Goal: Task Accomplishment & Management: Manage account settings

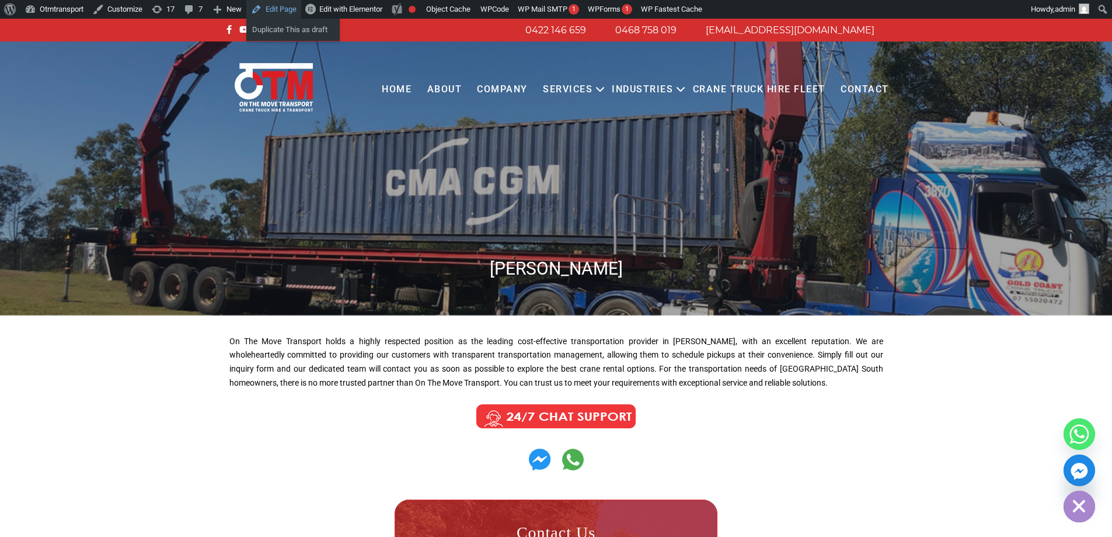
click at [291, 6] on link "Edit Page" at bounding box center [273, 9] width 55 height 19
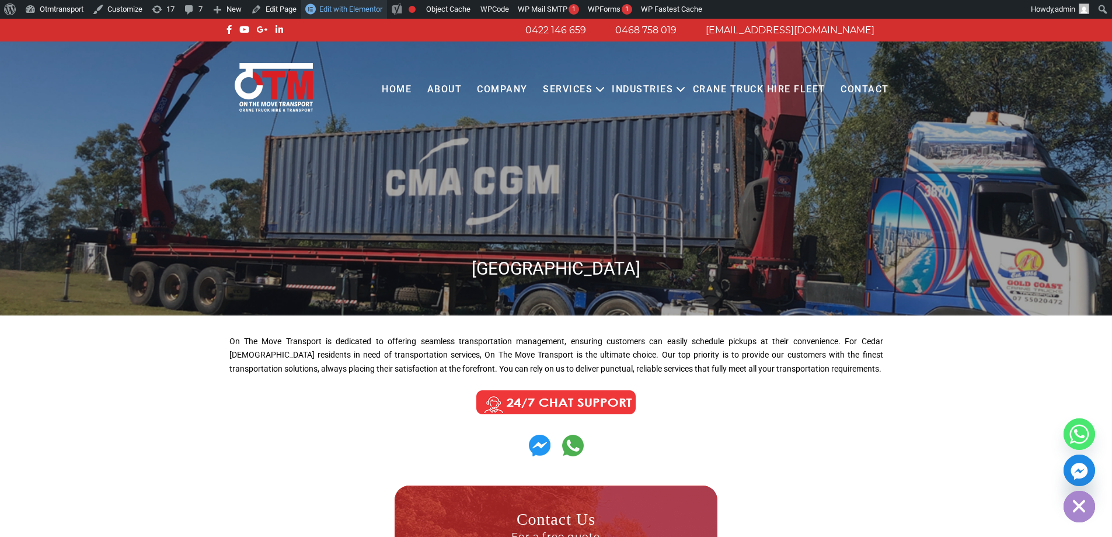
click at [354, 9] on span "Edit with Elementor" at bounding box center [350, 9] width 63 height 9
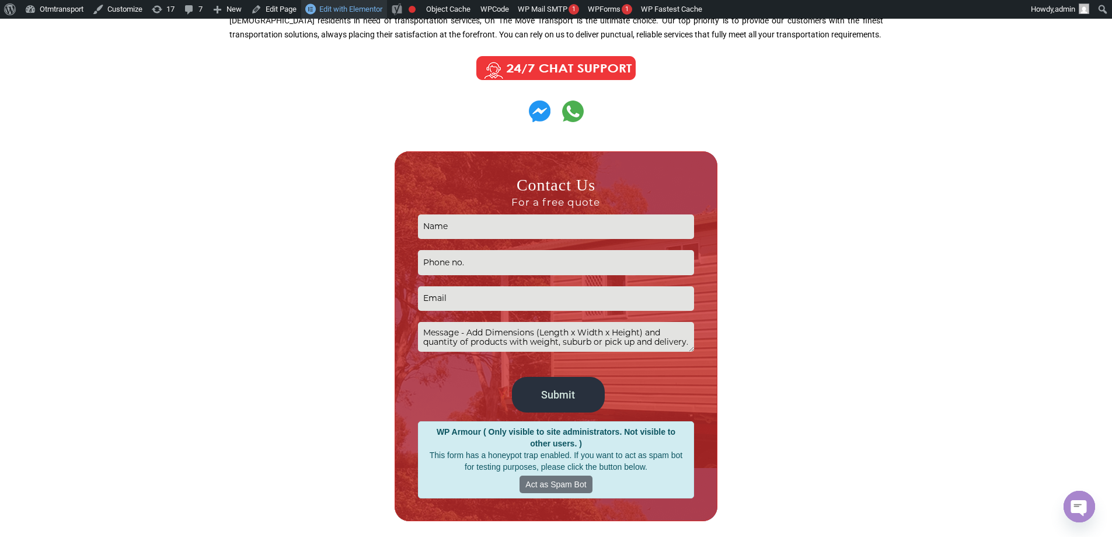
scroll to position [467, 0]
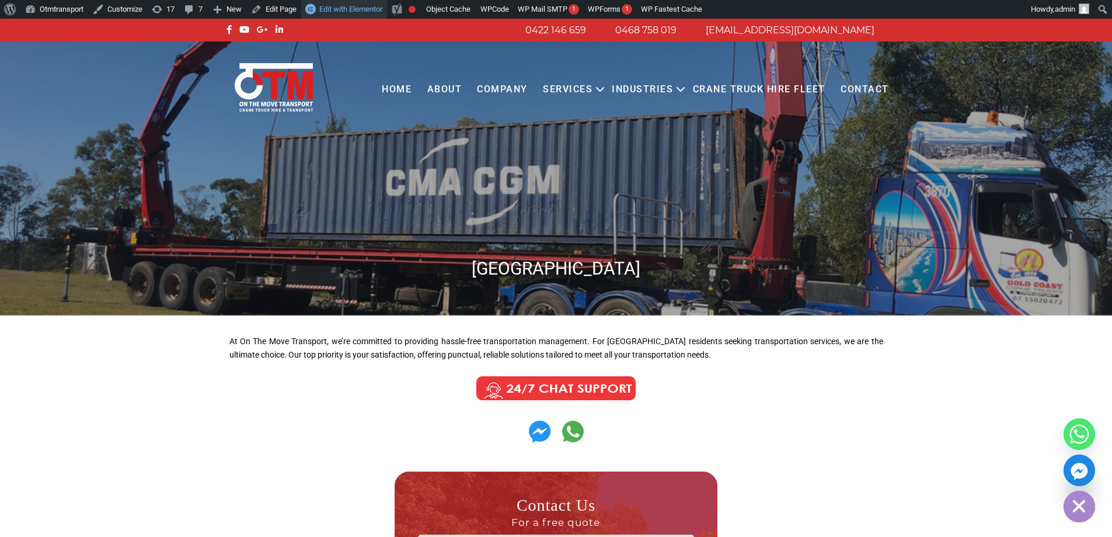
click at [365, 9] on span "Edit with Elementor" at bounding box center [350, 9] width 63 height 9
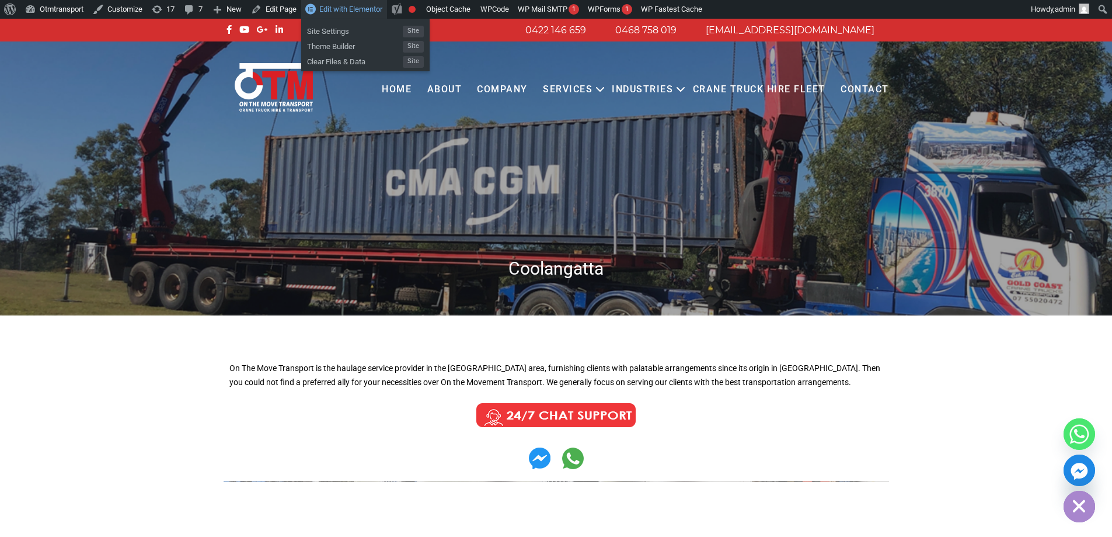
click at [359, 15] on link "Edit with Elementor" at bounding box center [344, 9] width 86 height 19
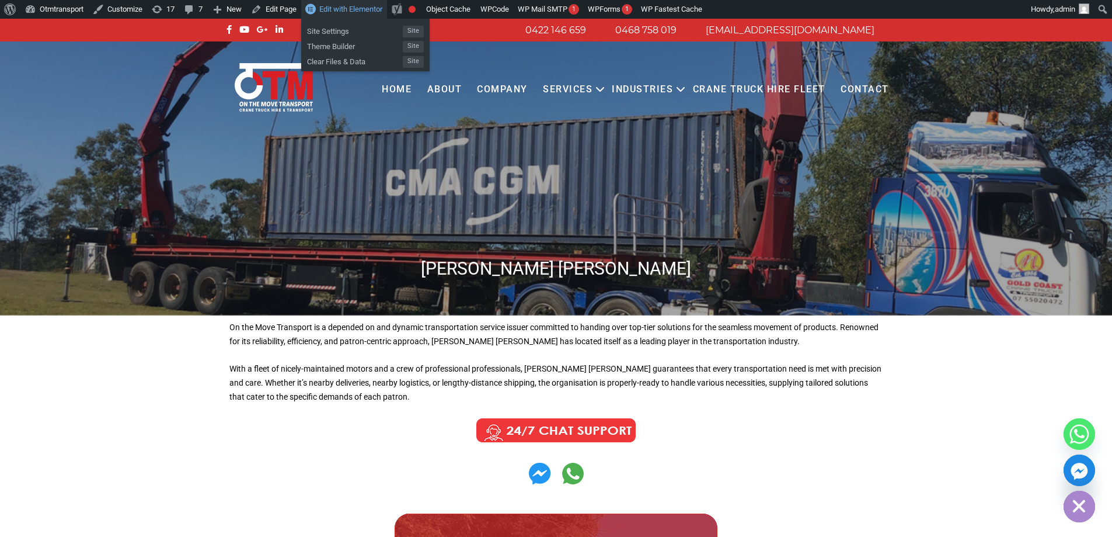
click at [353, 13] on span "Edit with Elementor" at bounding box center [350, 9] width 63 height 9
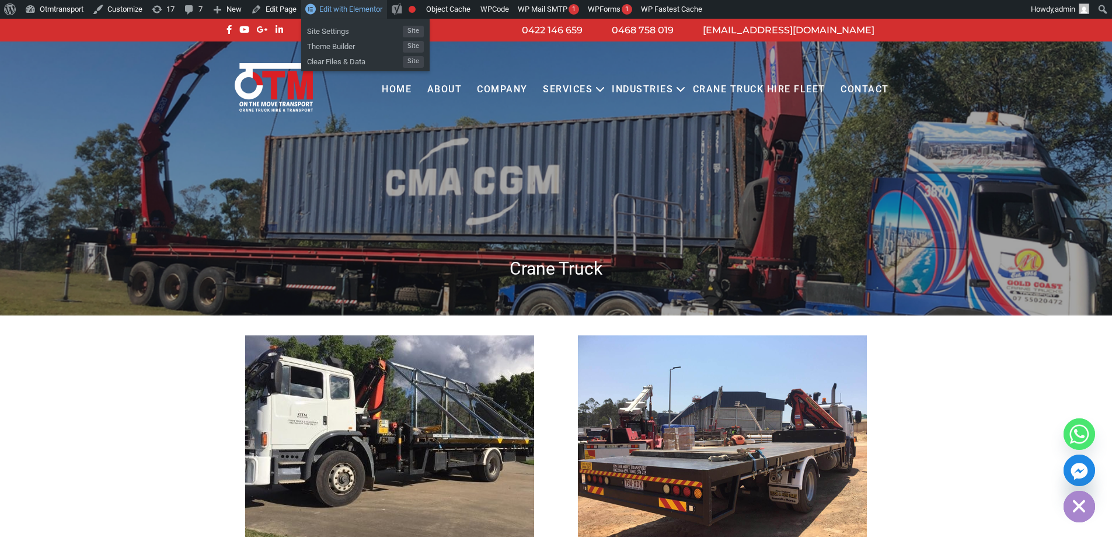
click at [372, 13] on span "Edit with Elementor" at bounding box center [350, 9] width 63 height 9
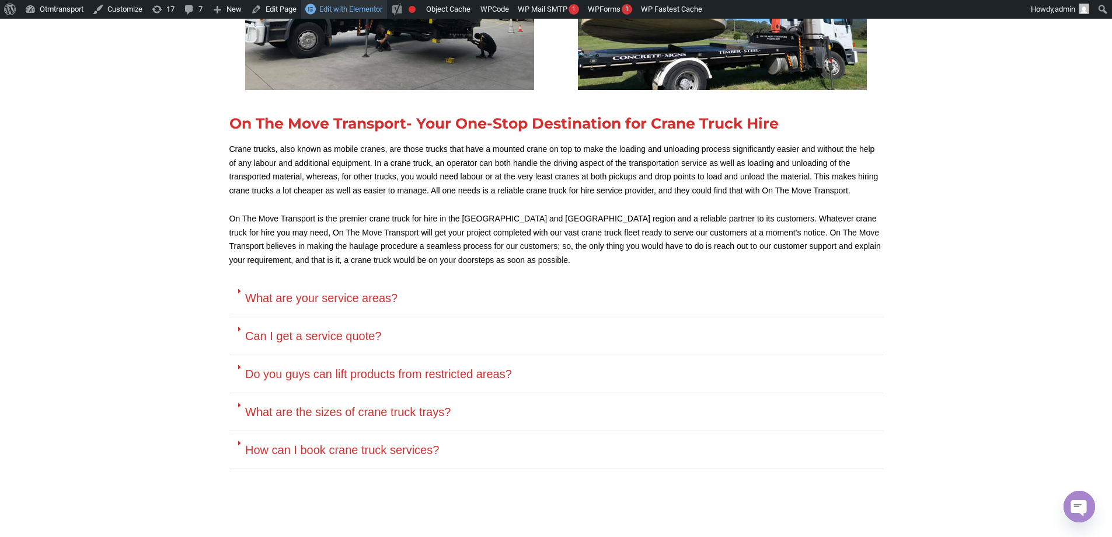
scroll to position [2377, 0]
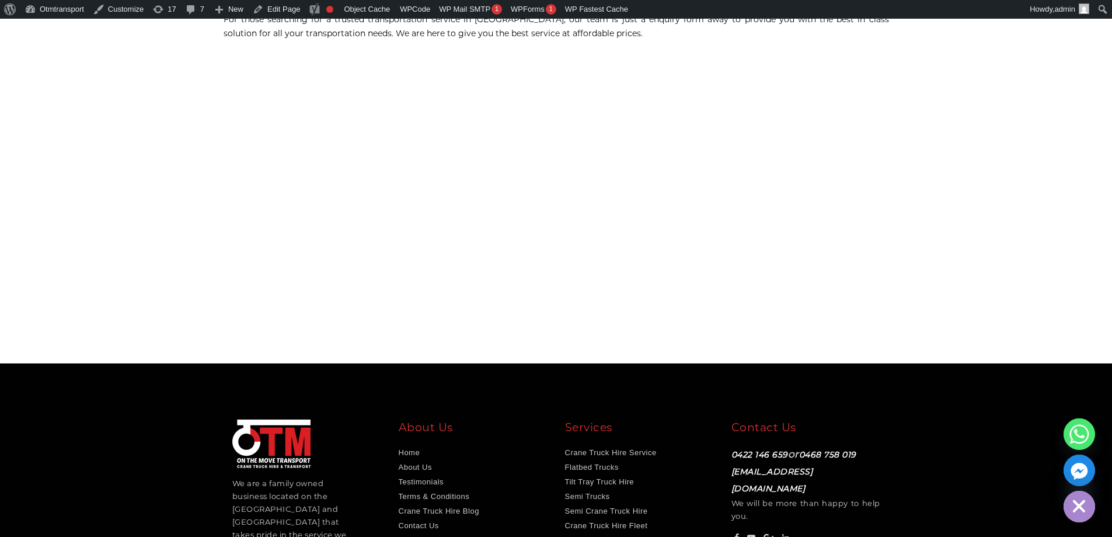
scroll to position [144, 0]
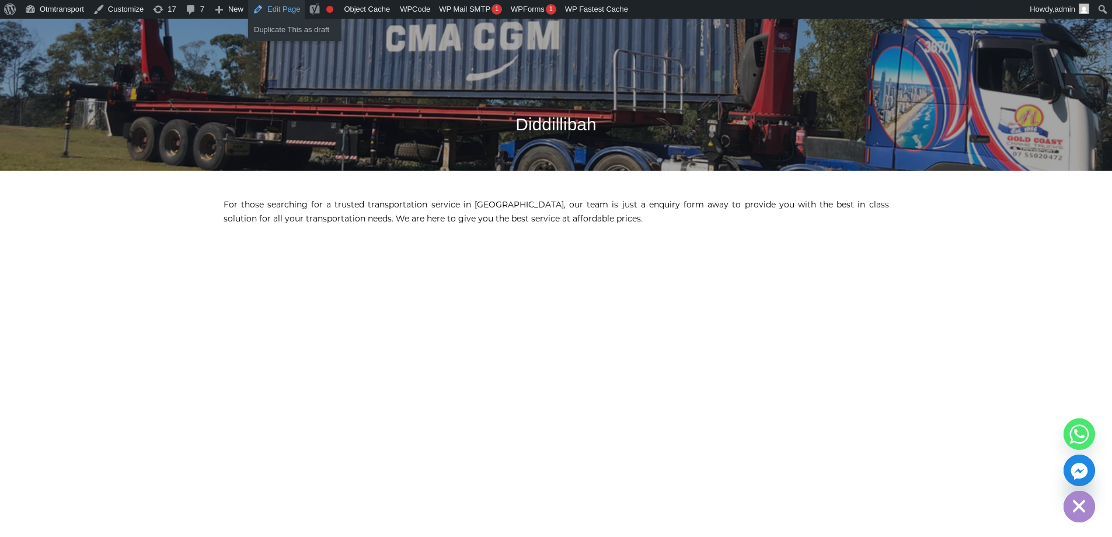
click at [289, 9] on link "Edit Page" at bounding box center [276, 9] width 57 height 19
click at [280, 12] on link "Edit Page" at bounding box center [276, 9] width 57 height 19
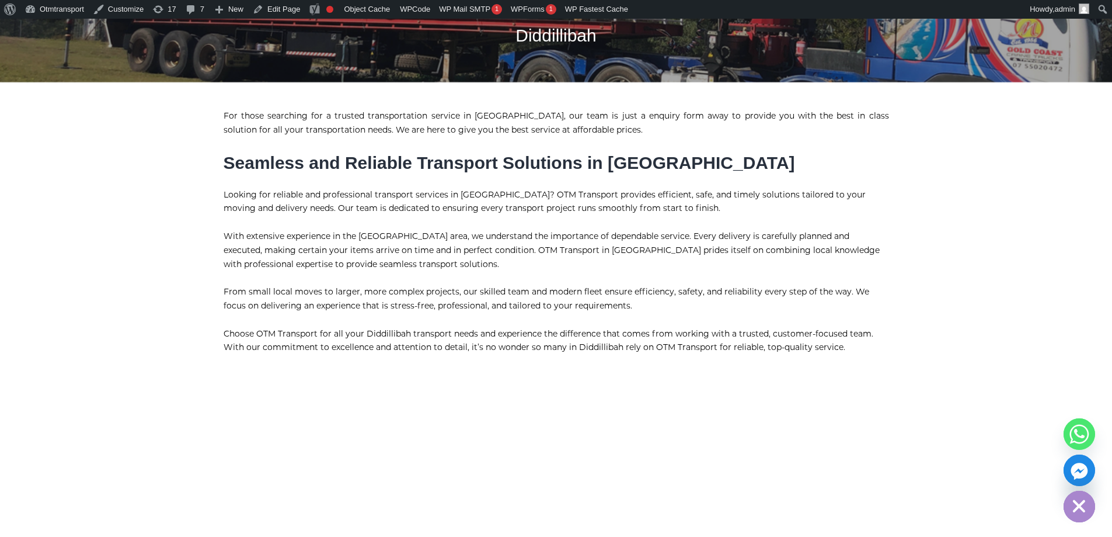
scroll to position [234, 0]
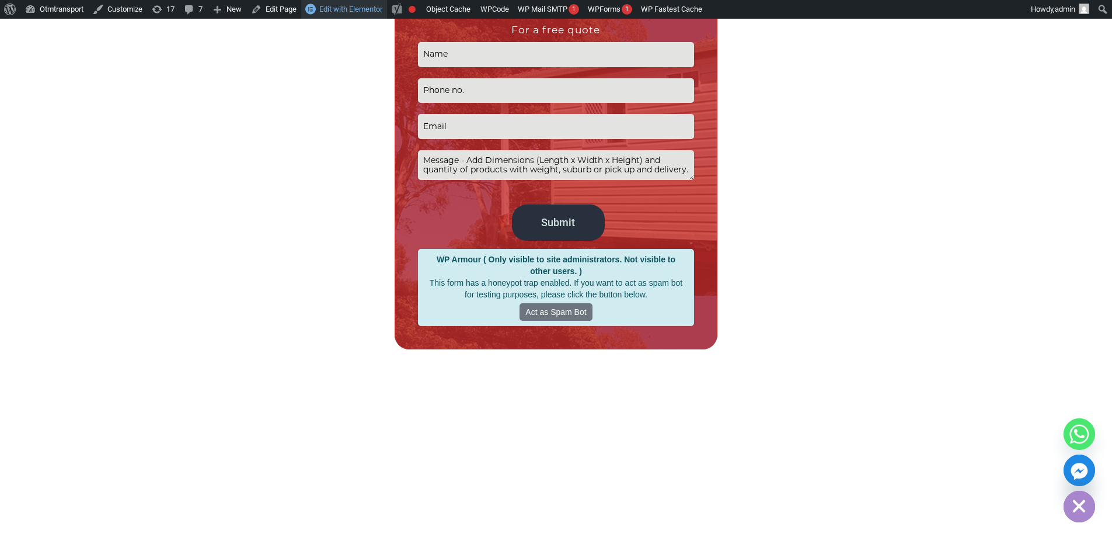
scroll to position [642, 0]
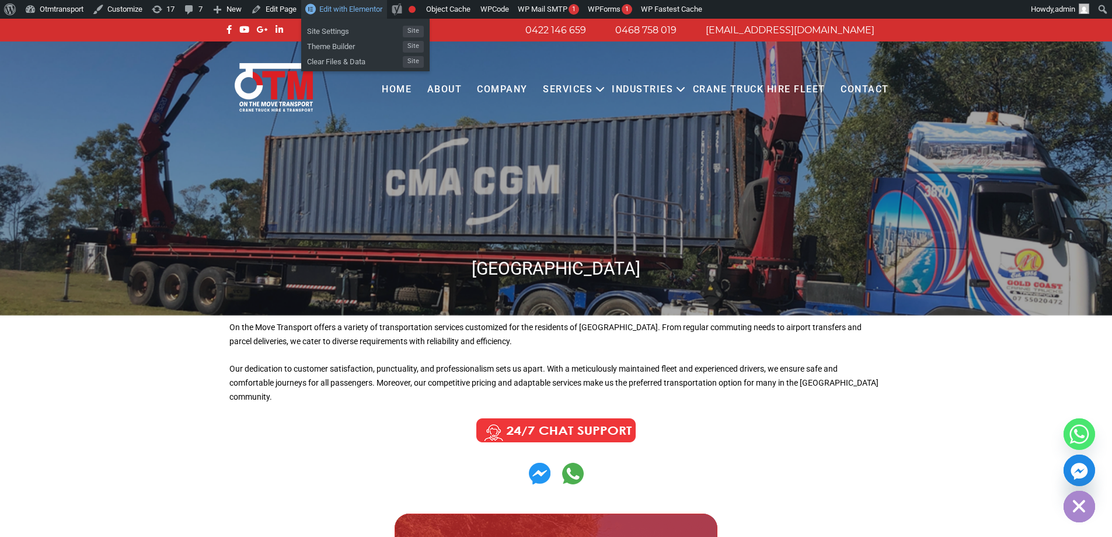
click at [373, 9] on span "Edit with Elementor" at bounding box center [350, 9] width 63 height 9
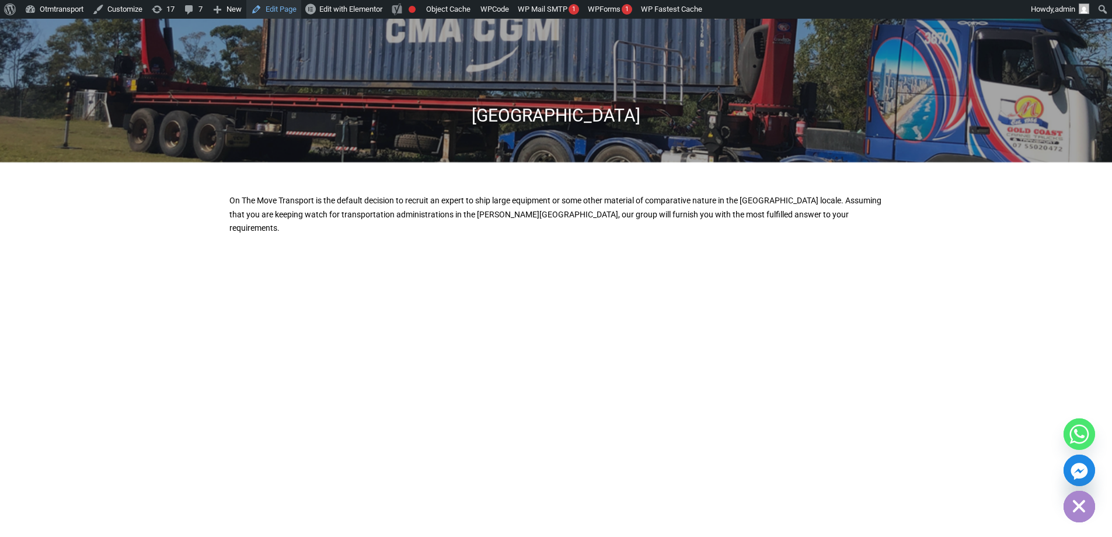
click at [275, 8] on link "Edit Page" at bounding box center [273, 9] width 55 height 19
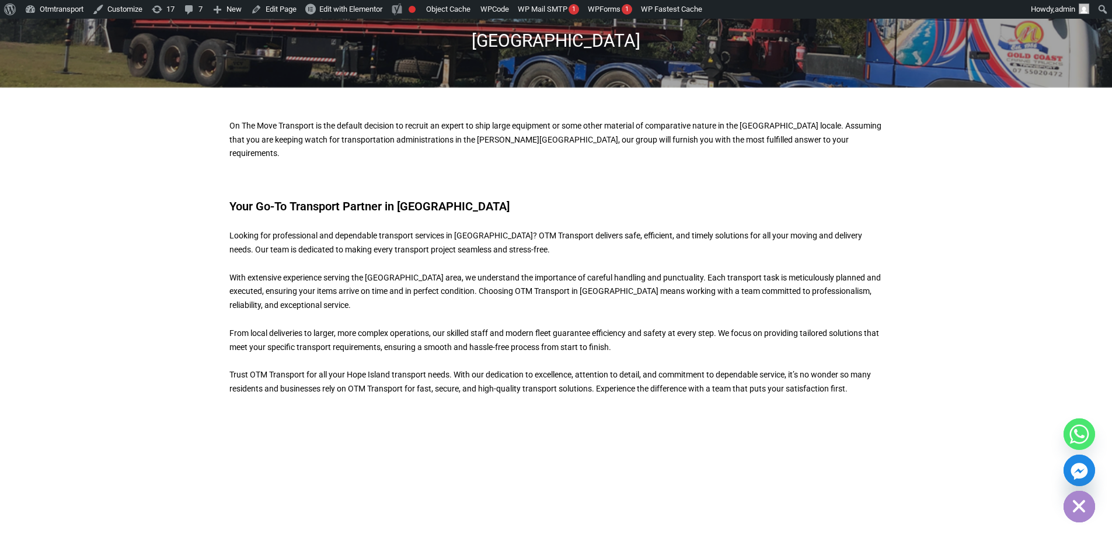
scroll to position [58, 0]
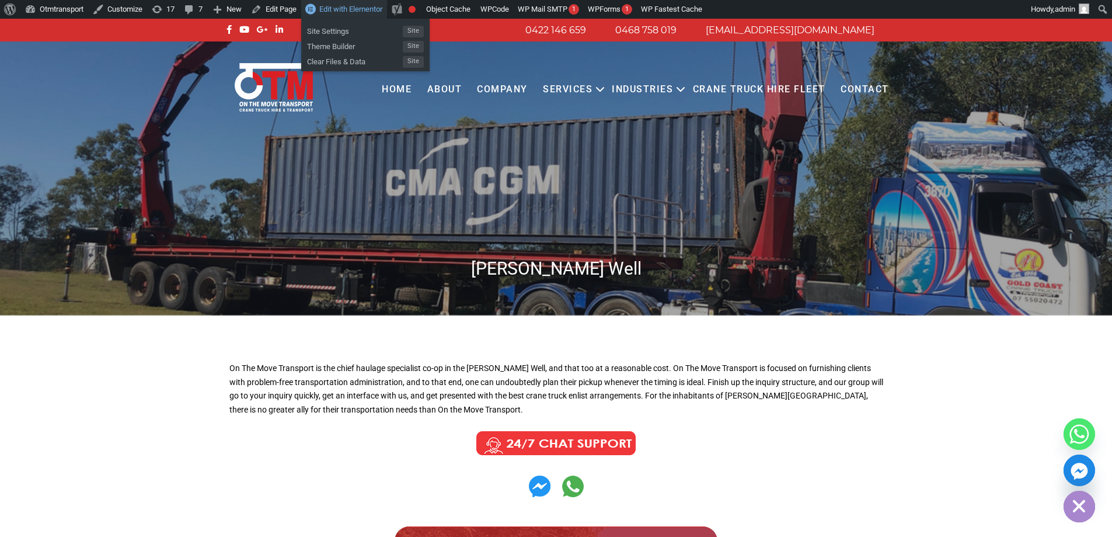
click at [352, 12] on span "Edit with Elementor" at bounding box center [350, 9] width 63 height 9
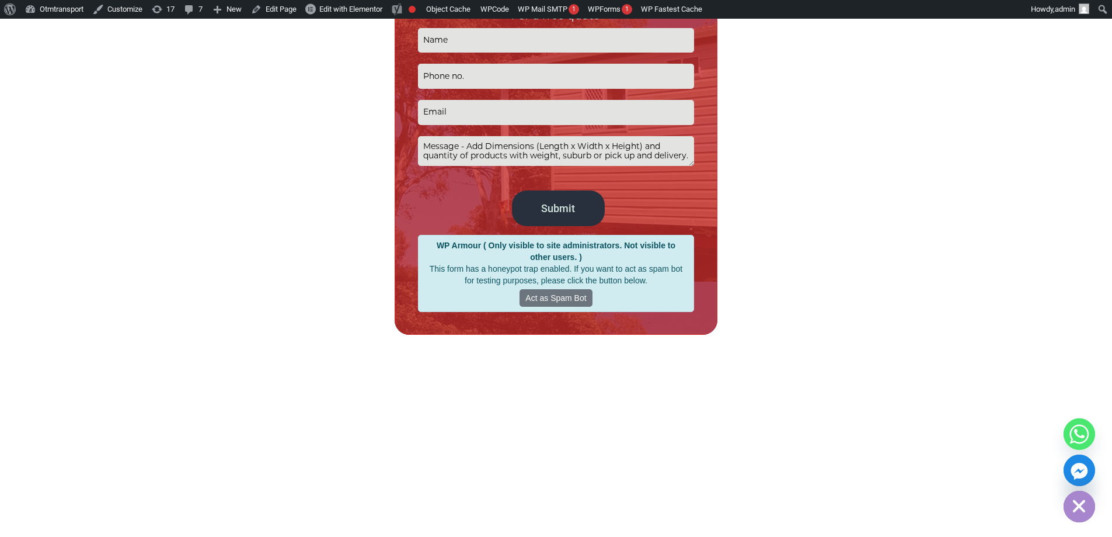
scroll to position [117, 0]
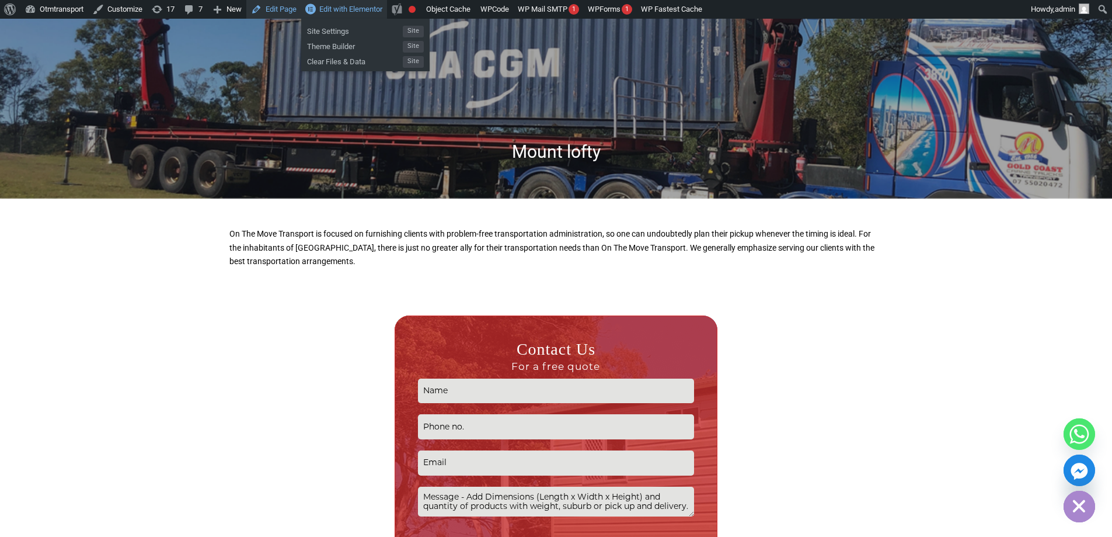
click at [287, 13] on link "Edit Page" at bounding box center [273, 9] width 55 height 19
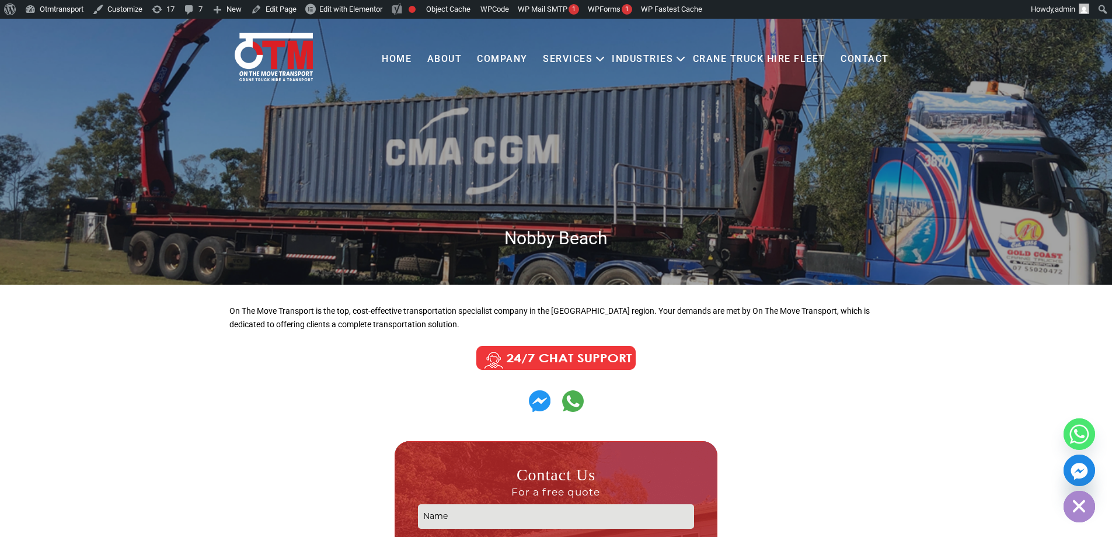
scroll to position [58, 0]
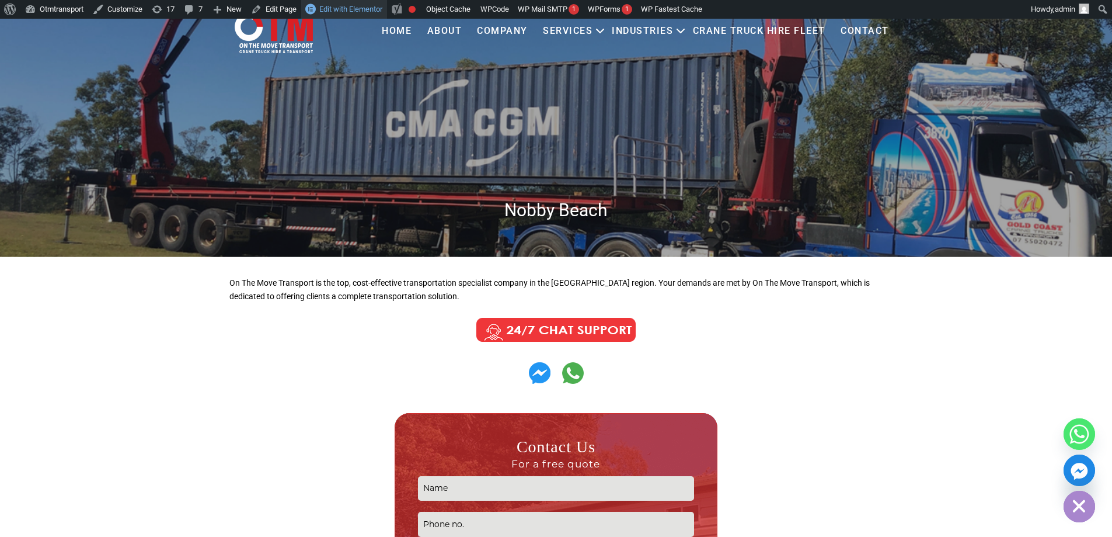
click at [367, 8] on span "Edit with Elementor" at bounding box center [350, 9] width 63 height 9
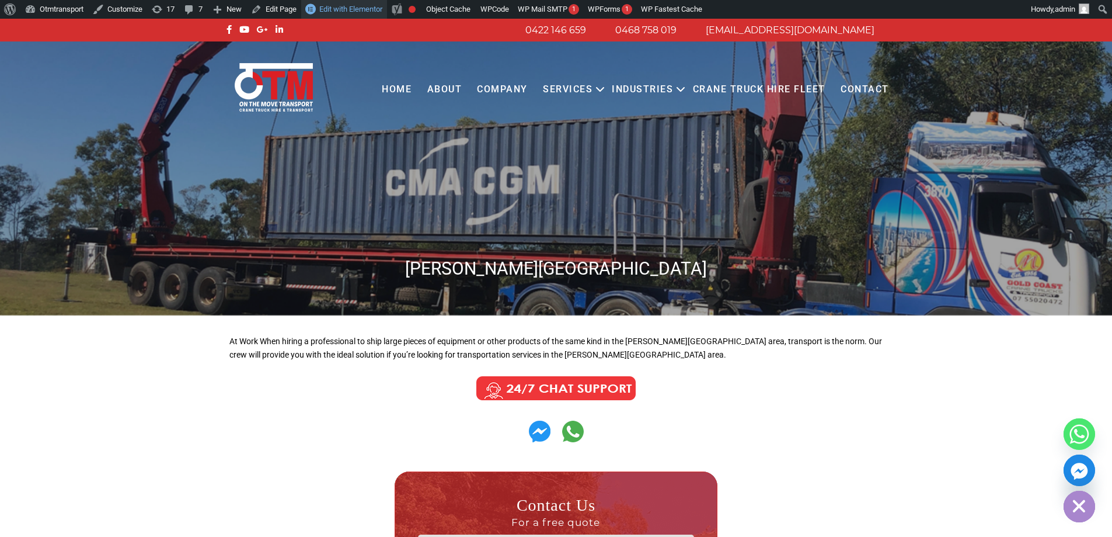
click at [365, 12] on span "Edit with Elementor" at bounding box center [350, 9] width 63 height 9
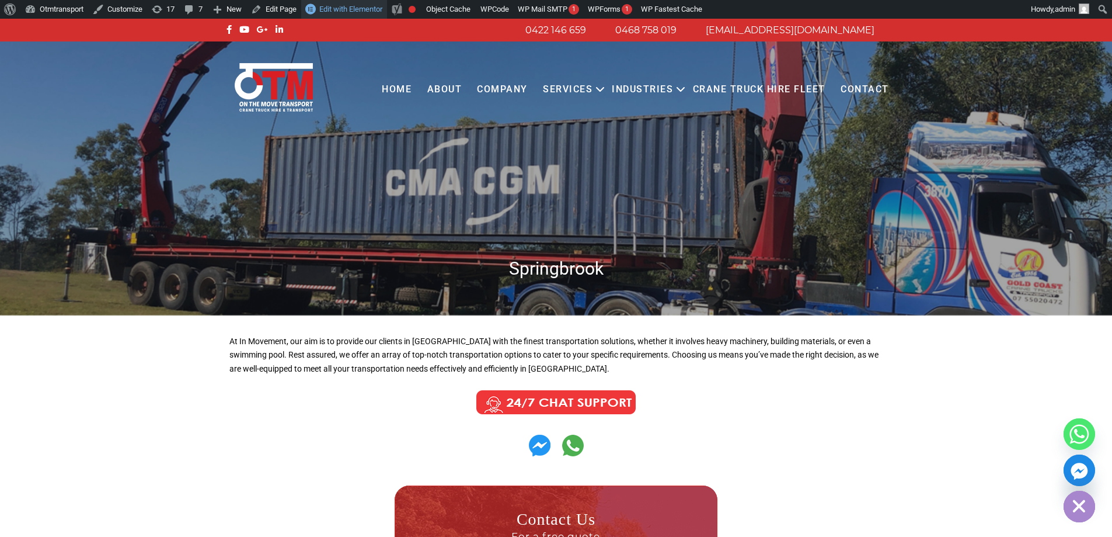
click at [368, 9] on span "Edit with Elementor" at bounding box center [350, 9] width 63 height 9
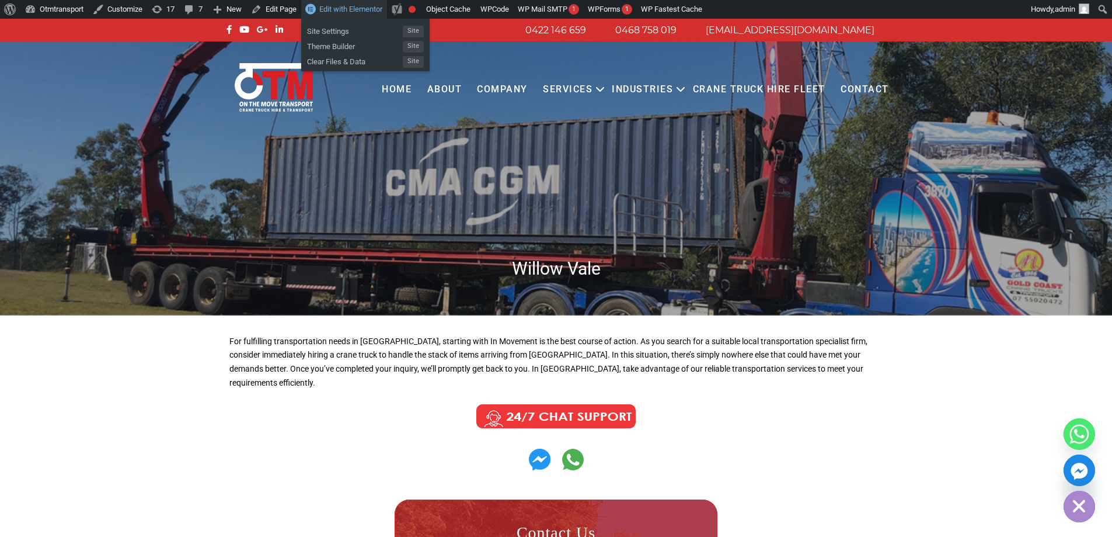
click at [341, 7] on span "Edit with Elementor" at bounding box center [350, 9] width 63 height 9
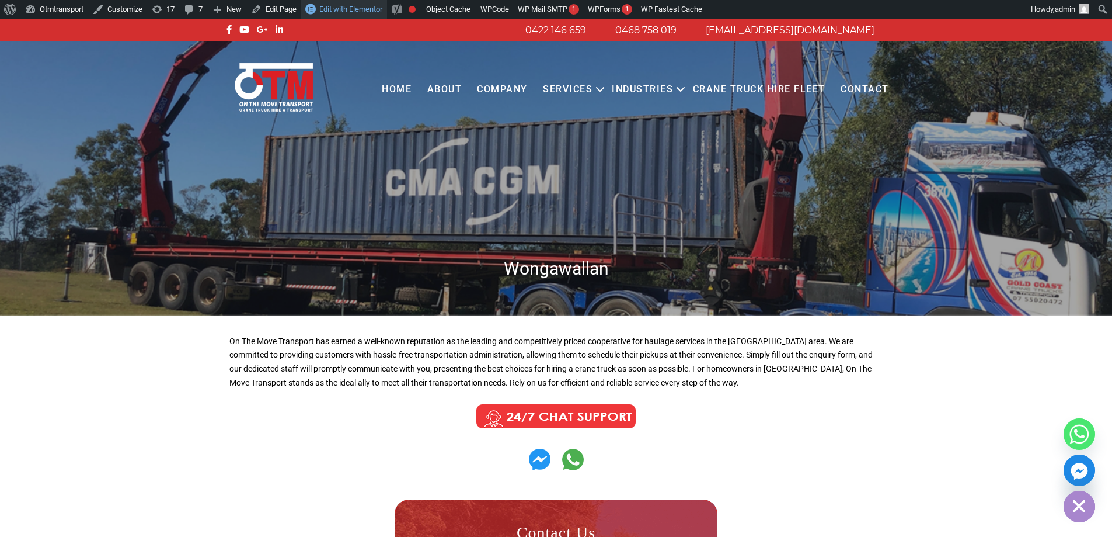
click at [361, 9] on span "Edit with Elementor" at bounding box center [350, 9] width 63 height 9
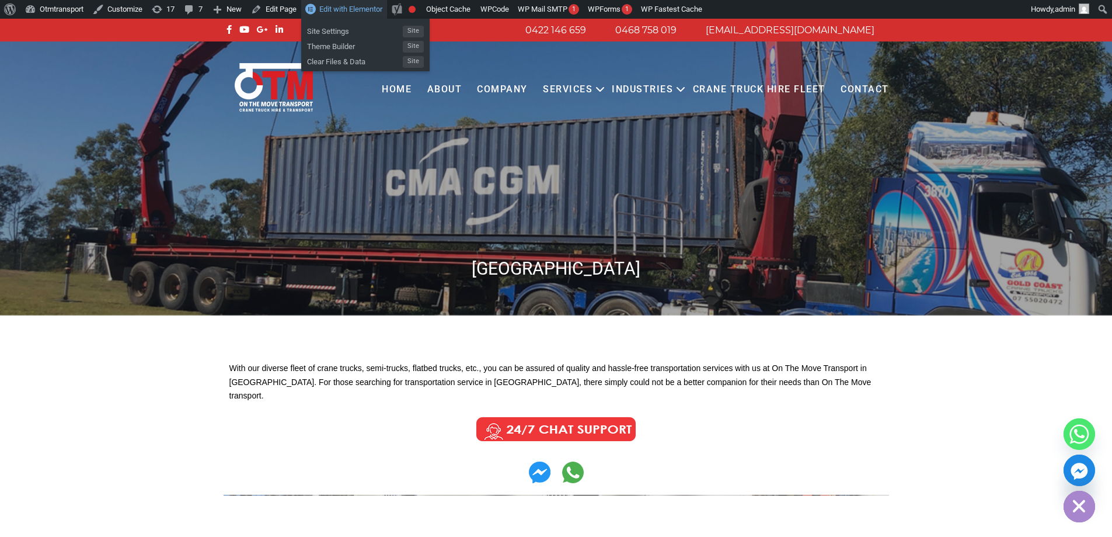
click at [347, 10] on span "Edit with Elementor" at bounding box center [350, 9] width 63 height 9
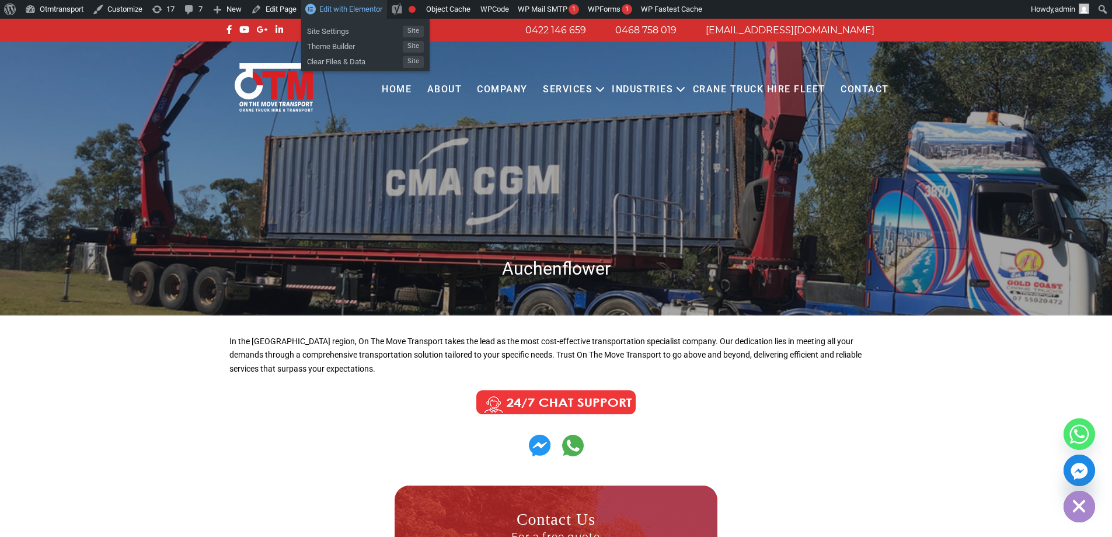
click at [358, 13] on span "Edit with Elementor" at bounding box center [350, 9] width 63 height 9
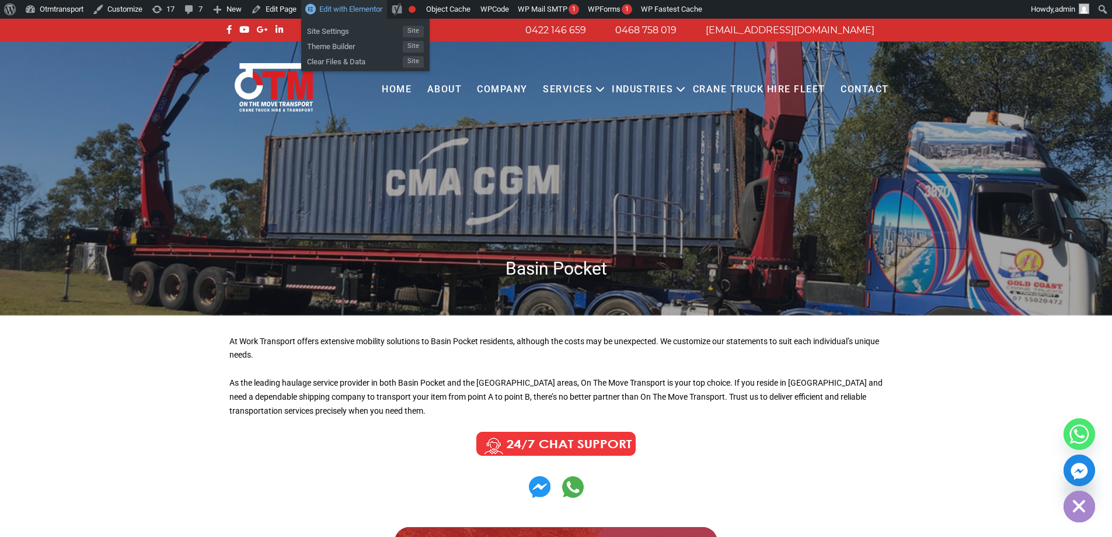
click at [372, 8] on span "Edit with Elementor" at bounding box center [350, 9] width 63 height 9
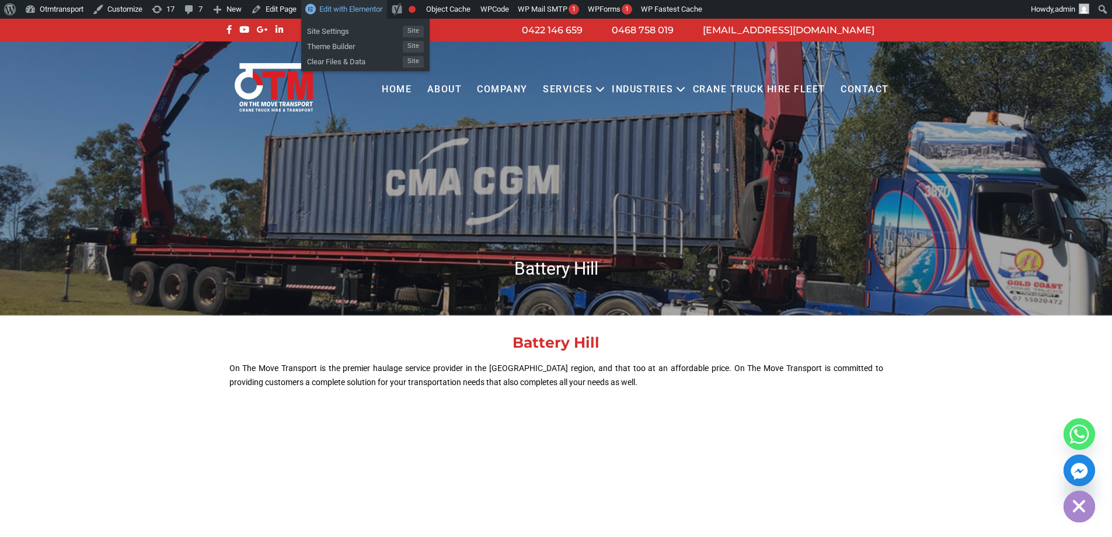
click at [372, 10] on span "Edit with Elementor" at bounding box center [350, 9] width 63 height 9
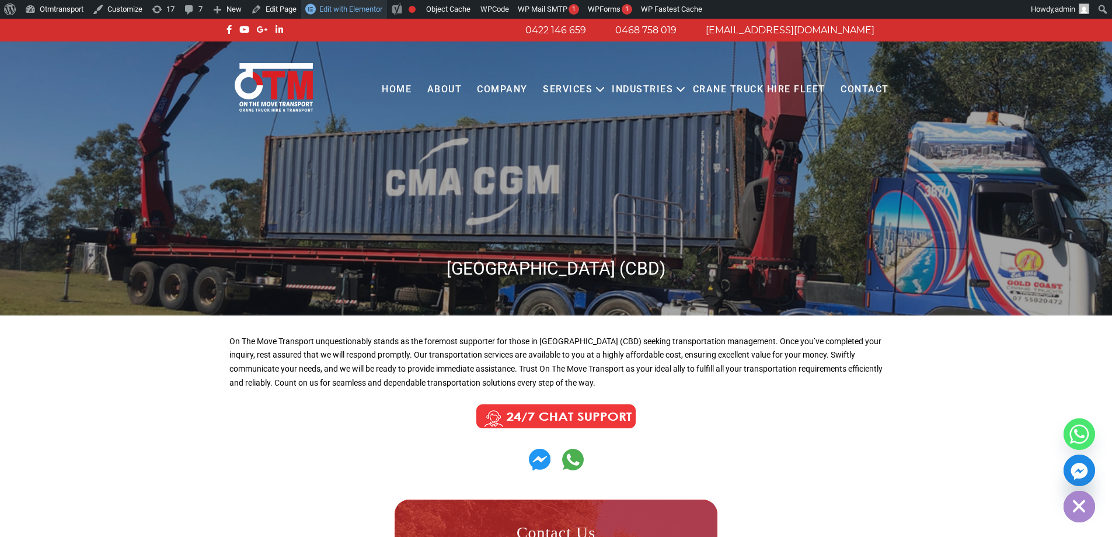
click at [361, 8] on span "Edit with Elementor" at bounding box center [350, 9] width 63 height 9
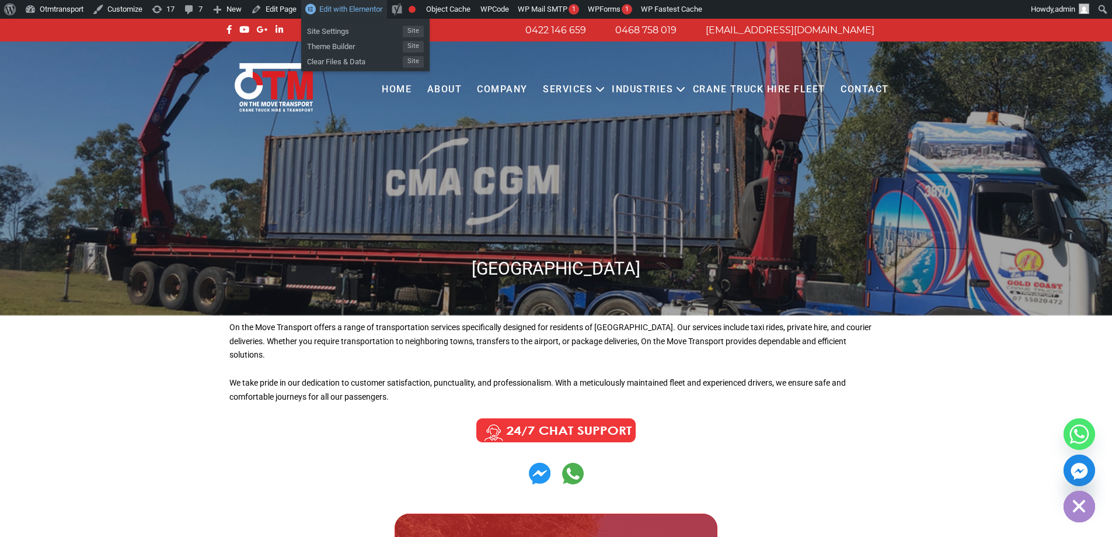
click at [349, 12] on span "Edit with Elementor" at bounding box center [350, 9] width 63 height 9
